Goal: Check status: Check status

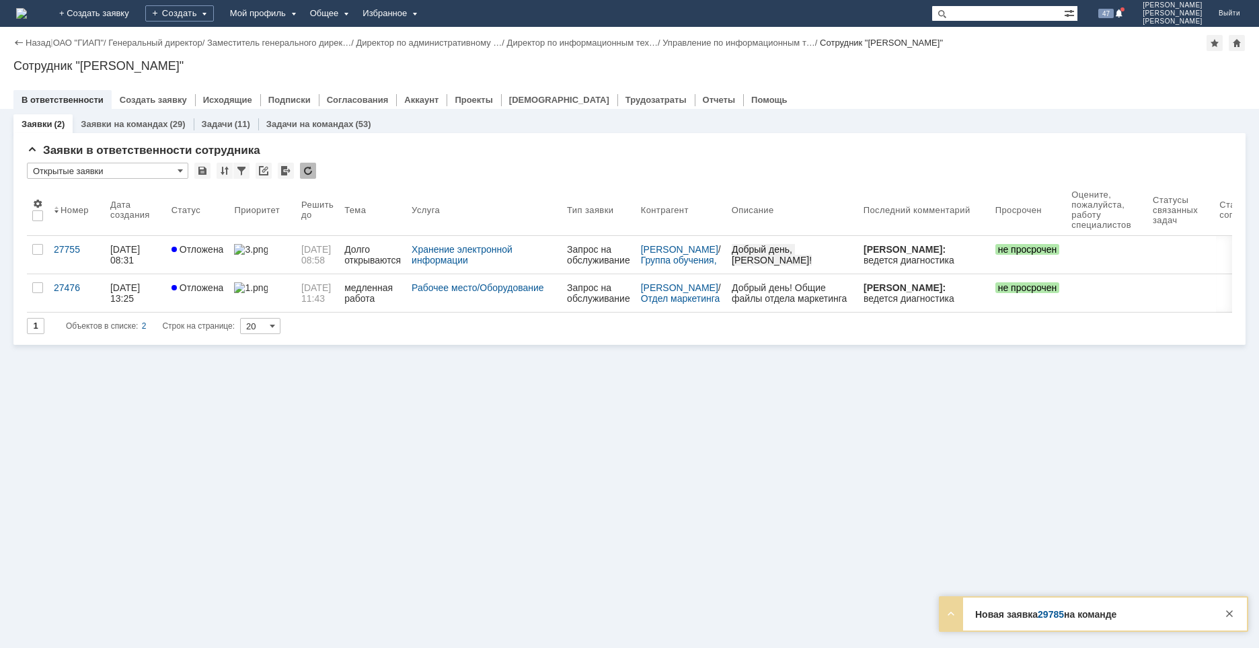
click at [1053, 613] on link "29785" at bounding box center [1051, 614] width 26 height 11
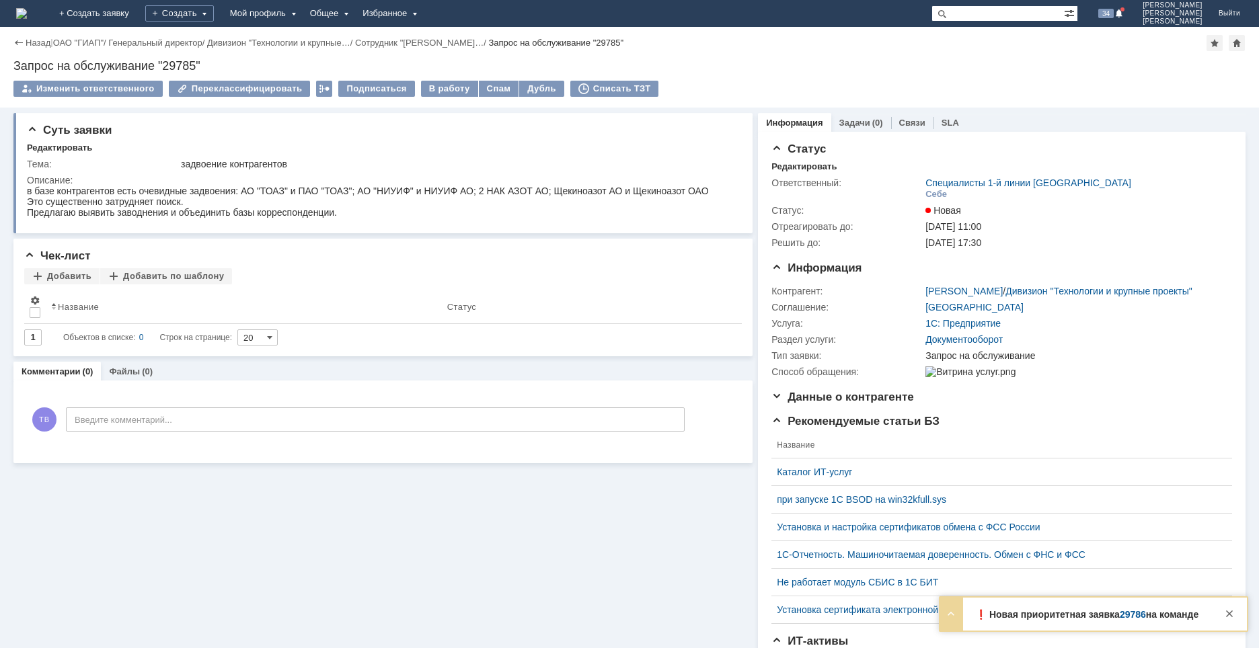
click at [1130, 614] on link "29786" at bounding box center [1133, 614] width 26 height 11
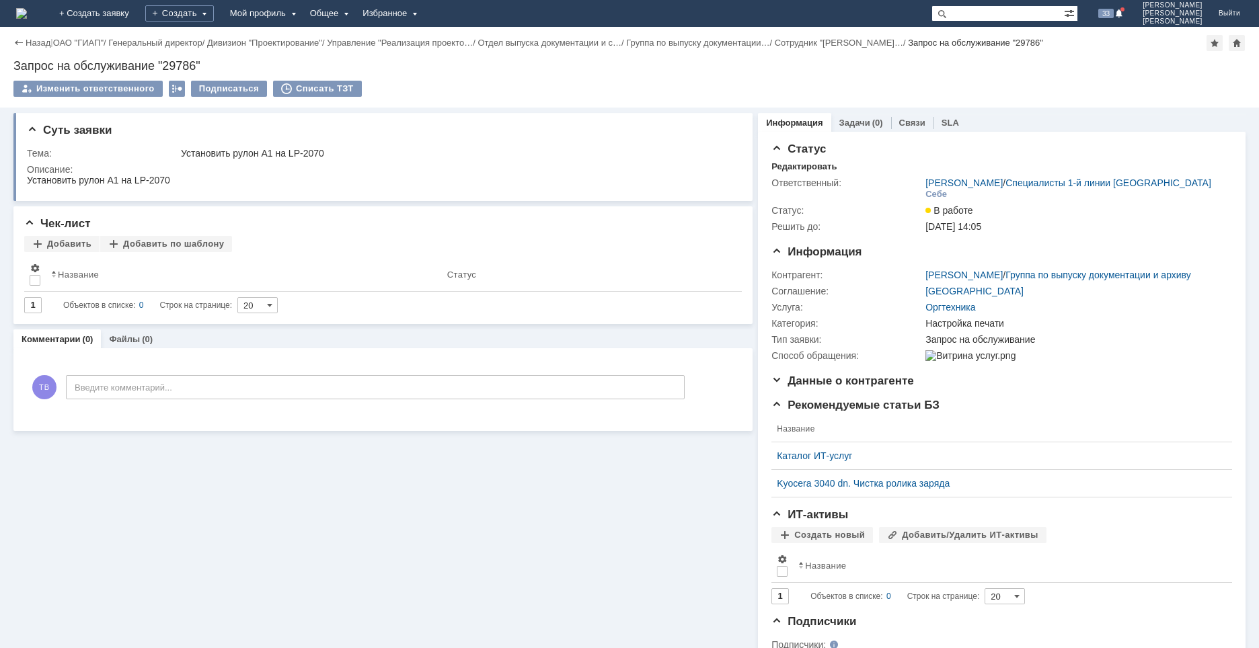
click at [27, 13] on img at bounding box center [21, 13] width 11 height 11
